Goal: Task Accomplishment & Management: Complete application form

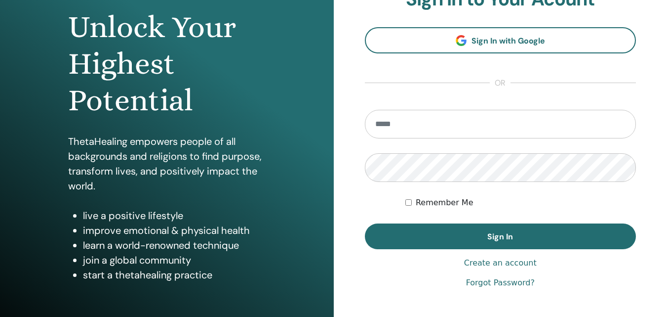
scroll to position [49, 0]
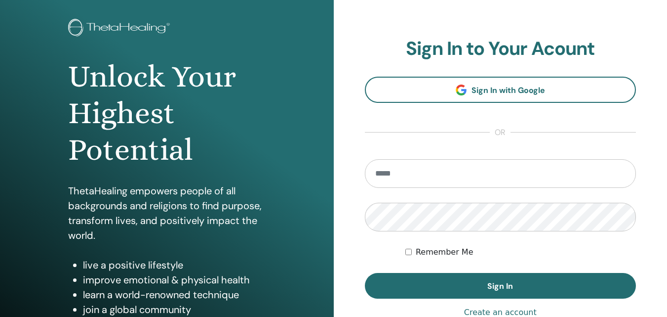
type input "**********"
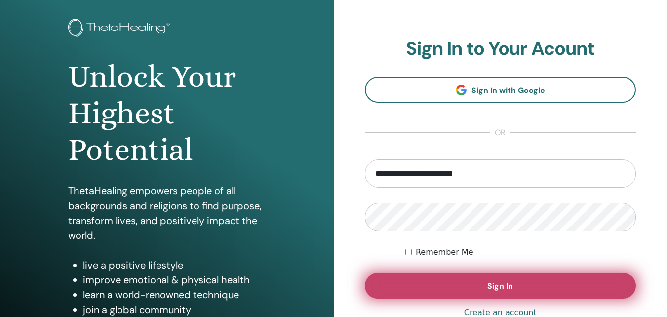
click at [419, 281] on button "Sign In" at bounding box center [501, 286] width 272 height 26
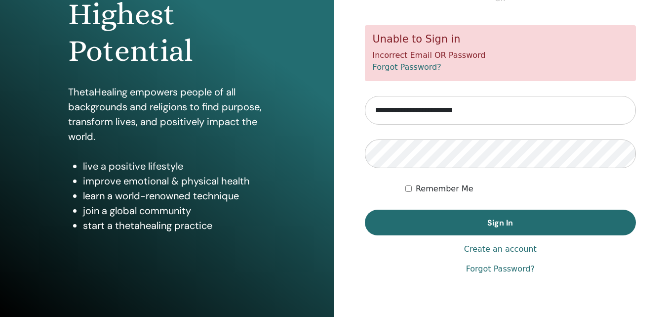
scroll to position [158, 0]
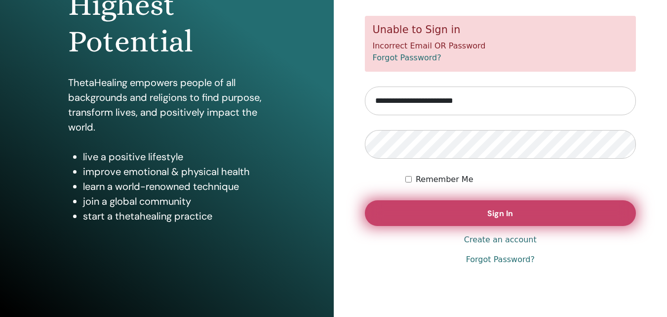
click at [461, 214] on button "Sign In" at bounding box center [501, 213] width 272 height 26
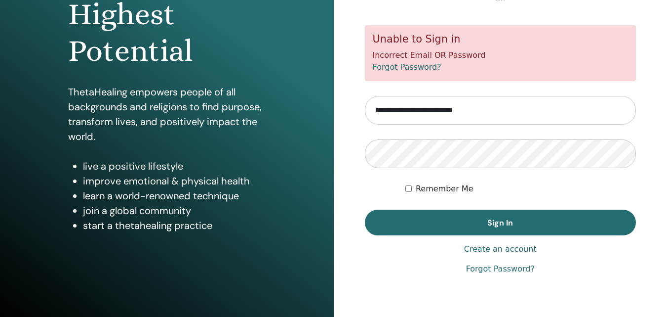
scroll to position [158, 0]
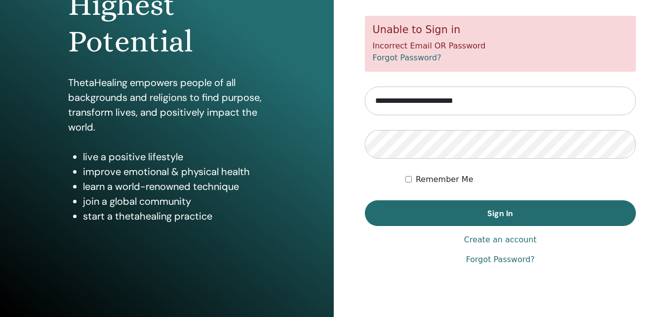
click at [503, 261] on link "Forgot Password?" at bounding box center [500, 259] width 69 height 12
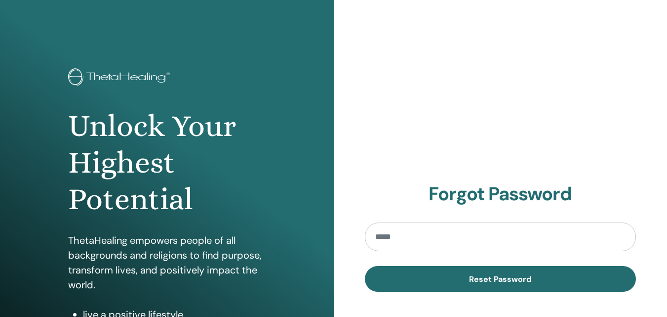
type input "**********"
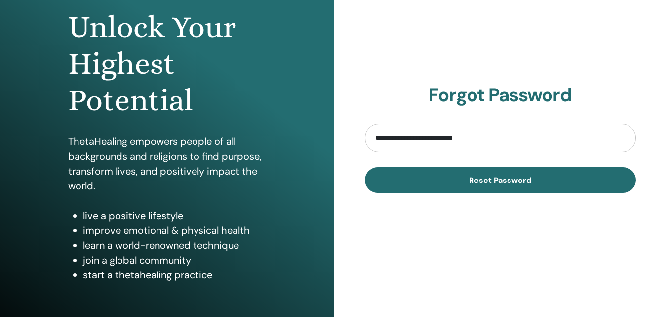
scroll to position [148, 0]
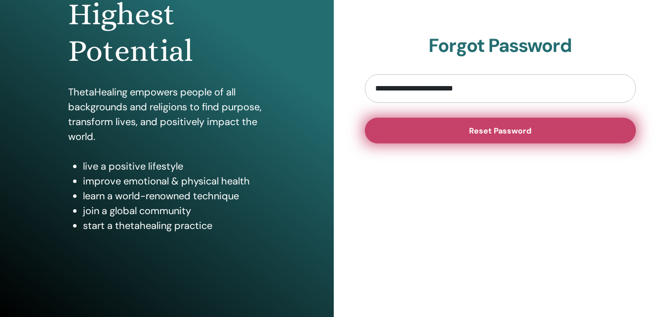
click at [515, 136] on button "Reset Password" at bounding box center [501, 131] width 272 height 26
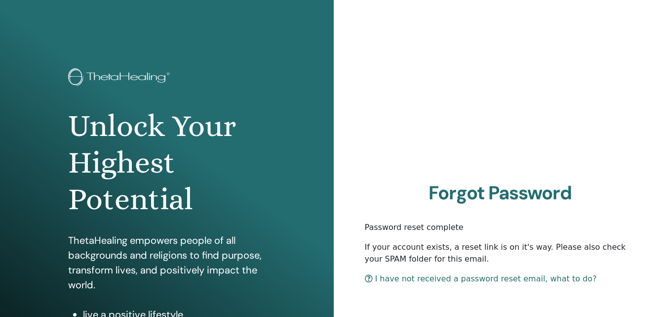
scroll to position [148, 0]
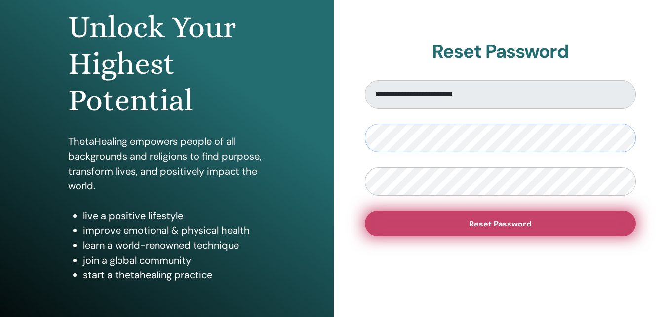
scroll to position [49, 0]
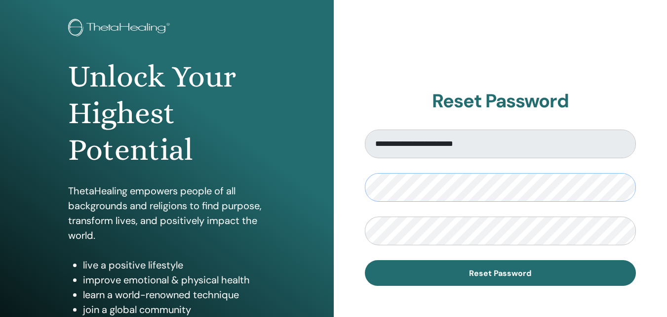
click at [340, 191] on div "**********" at bounding box center [501, 188] width 334 height 474
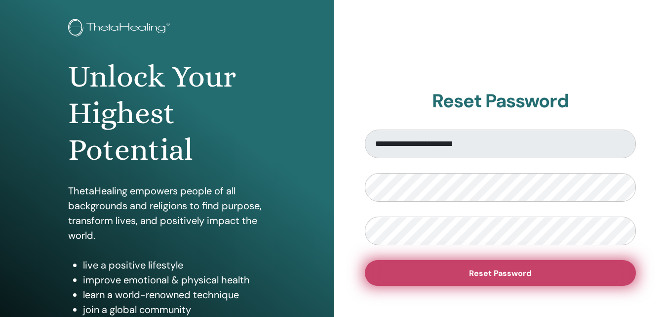
click at [461, 274] on button "Reset Password" at bounding box center [501, 273] width 272 height 26
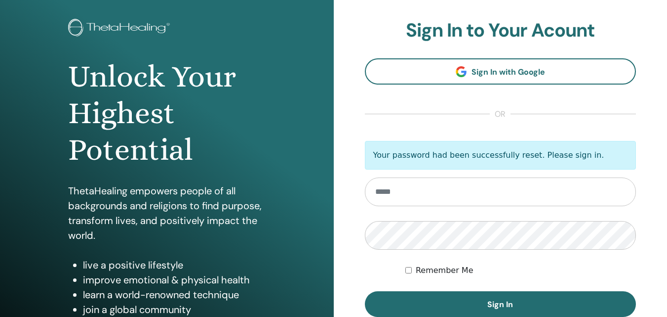
scroll to position [99, 0]
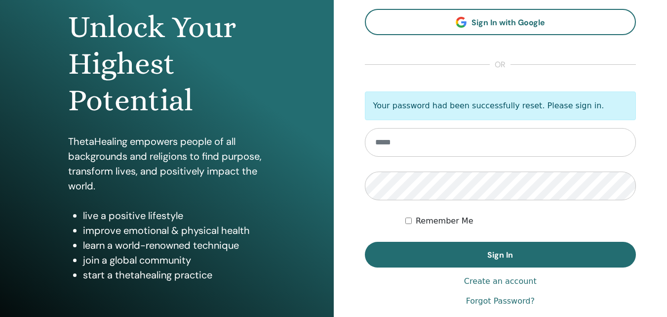
type input "**********"
click at [326, 191] on div "Unlock Your Highest Potential ThetaHealing empowers people of all backgrounds a…" at bounding box center [333, 138] width 667 height 474
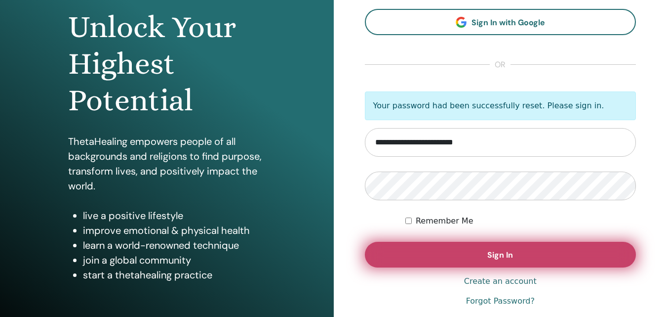
click at [437, 248] on button "Sign In" at bounding box center [501, 254] width 272 height 26
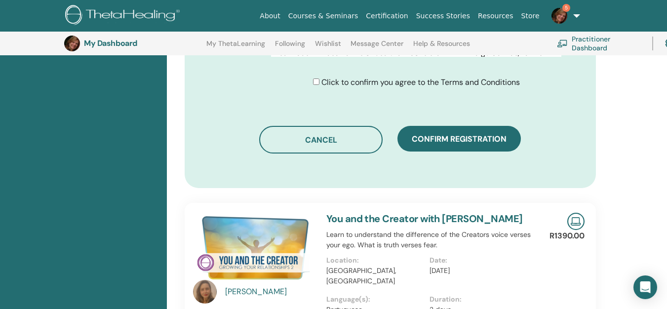
scroll to position [518, 0]
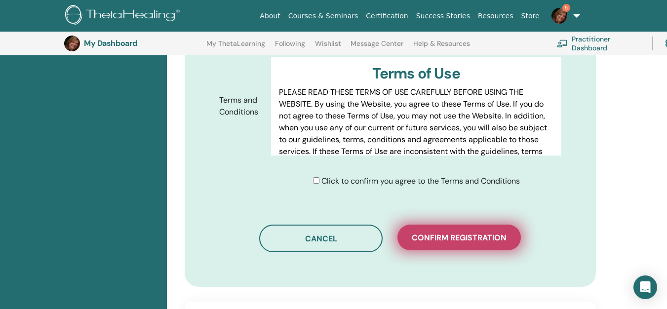
click at [470, 233] on span "Confirm registration" at bounding box center [459, 238] width 95 height 10
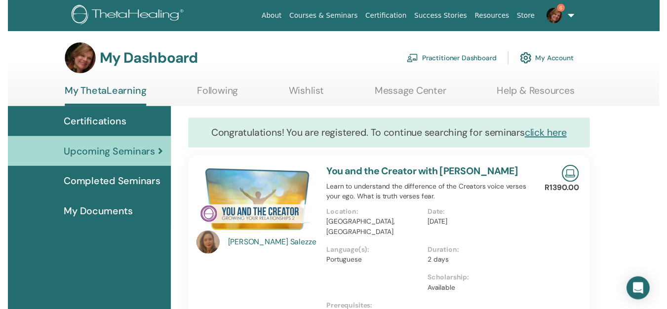
scroll to position [125, 0]
